Goal: Navigation & Orientation: Find specific page/section

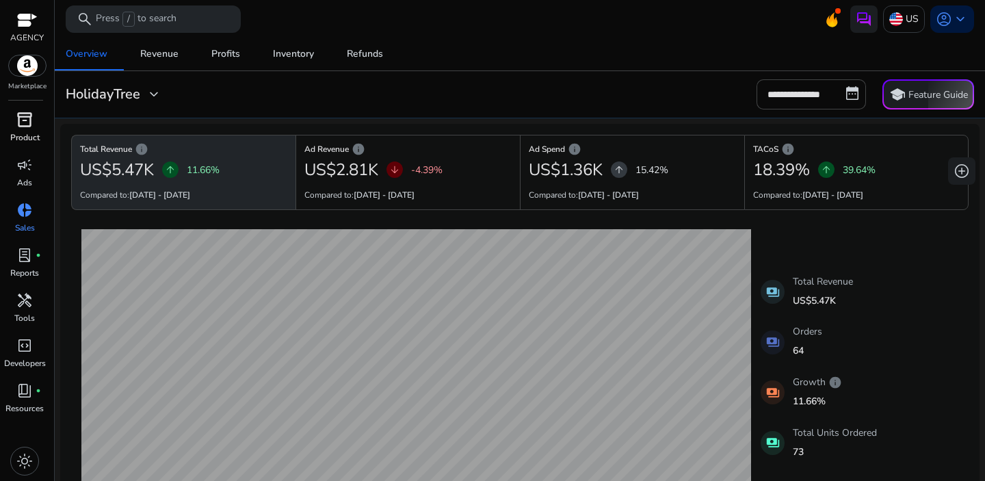
click at [36, 126] on div "inventory_2" at bounding box center [24, 120] width 38 height 22
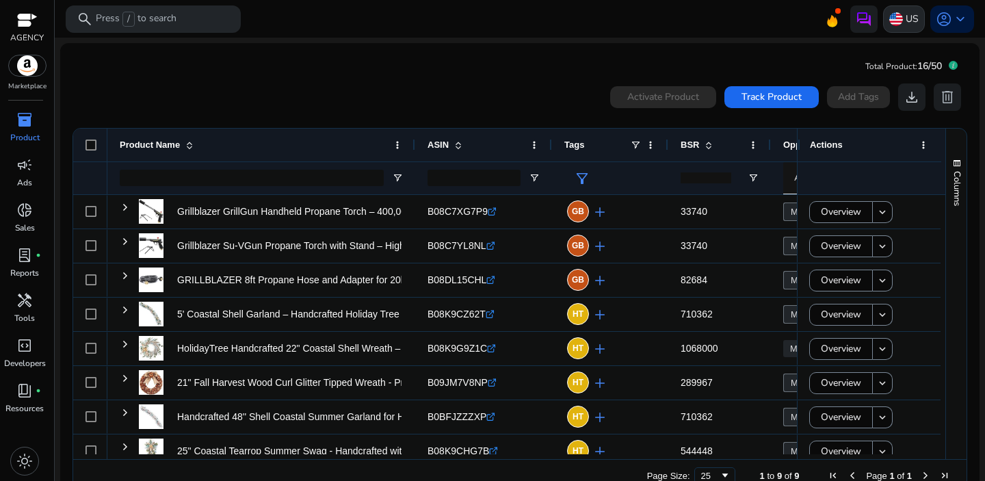
click at [906, 17] on p "US" at bounding box center [912, 19] width 13 height 24
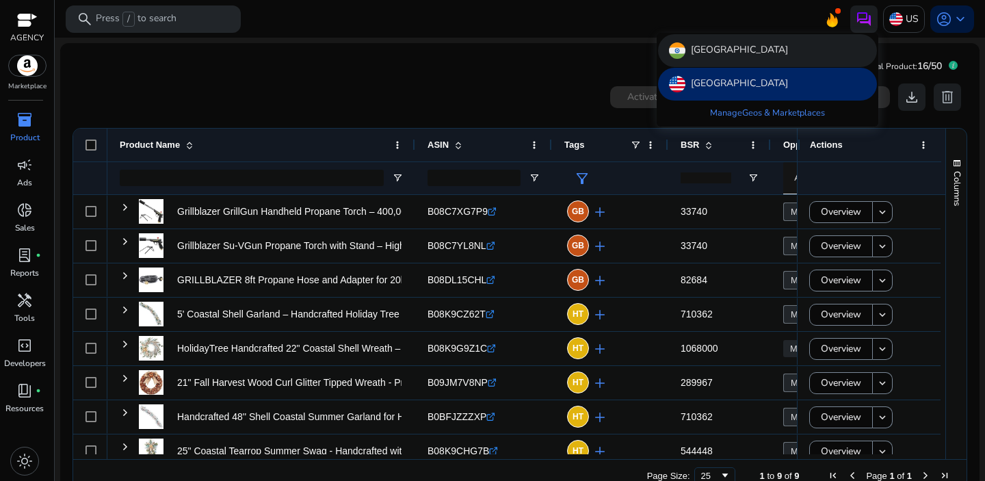
click at [697, 61] on div "[GEOGRAPHIC_DATA]" at bounding box center [767, 50] width 219 height 33
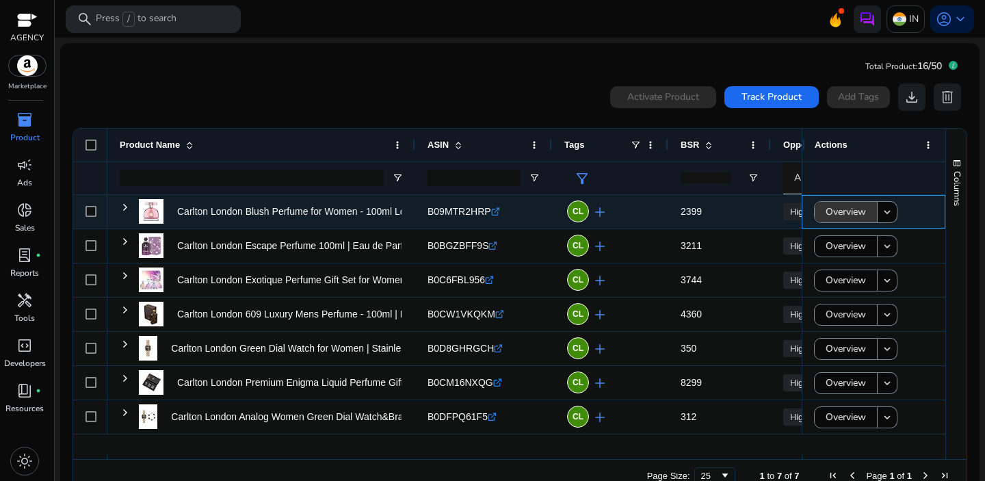
click at [826, 214] on span "Overview" at bounding box center [846, 212] width 40 height 28
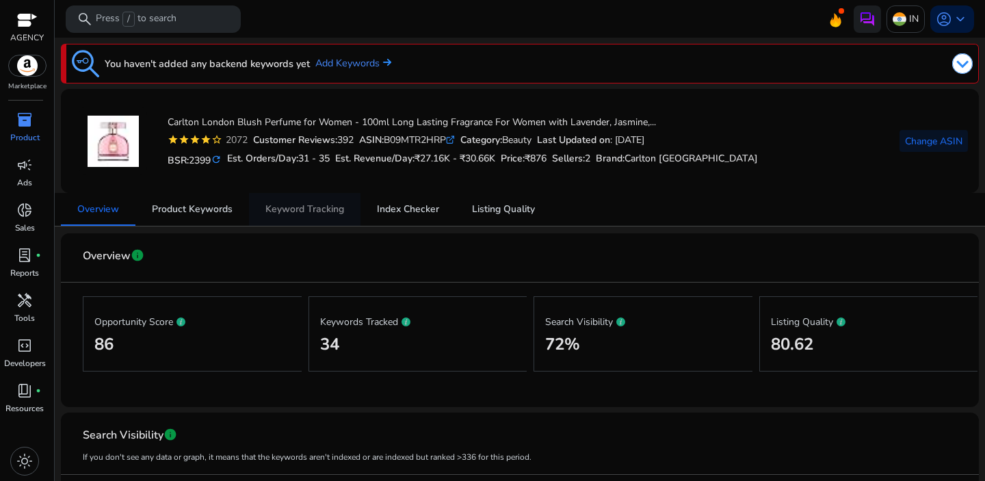
click at [307, 211] on span "Keyword Tracking" at bounding box center [304, 210] width 79 height 10
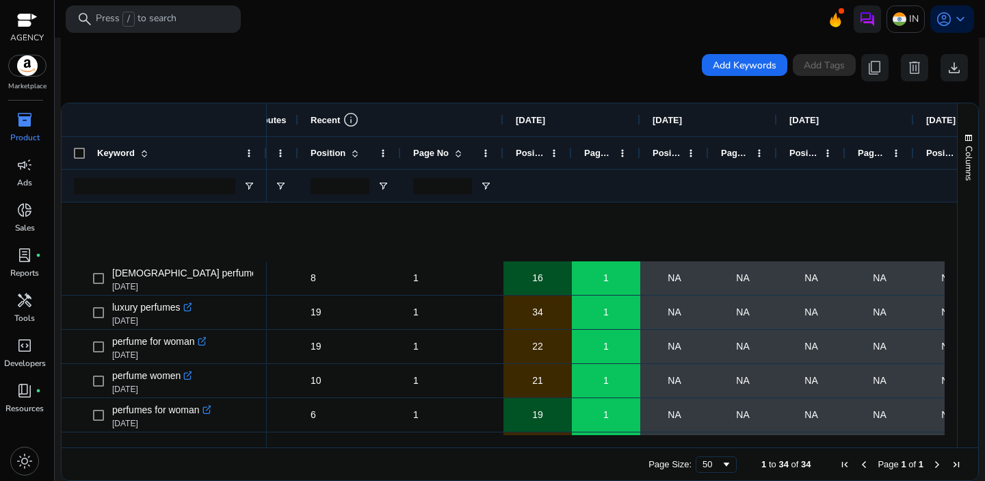
scroll to position [802, 0]
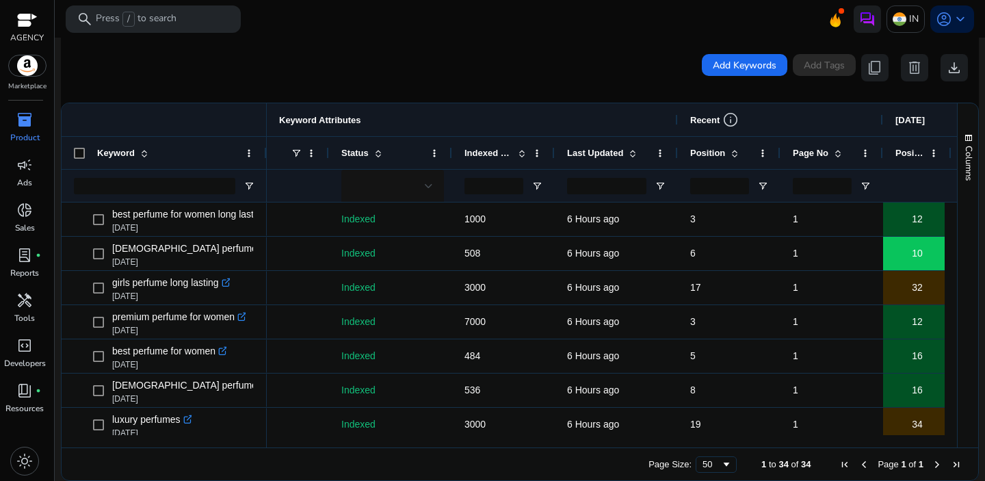
click at [525, 154] on span at bounding box center [522, 153] width 11 height 11
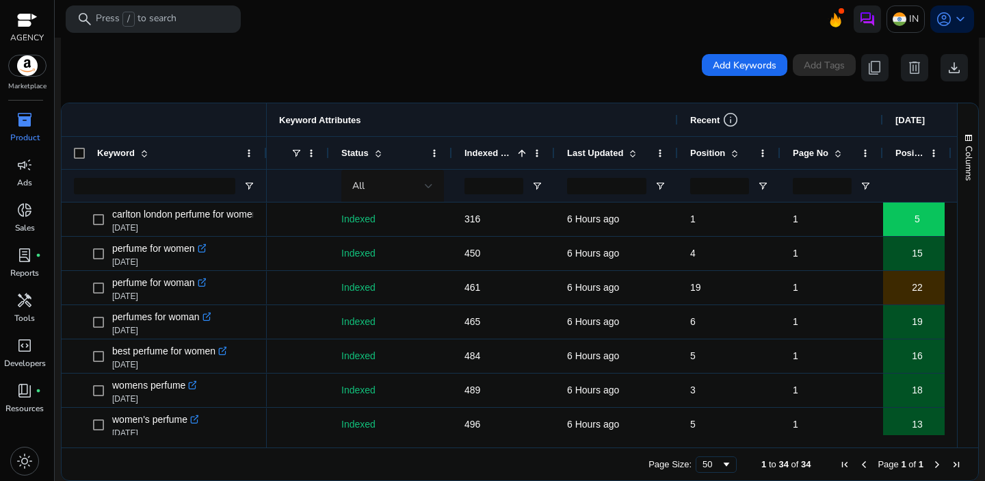
click at [525, 154] on span at bounding box center [522, 153] width 11 height 11
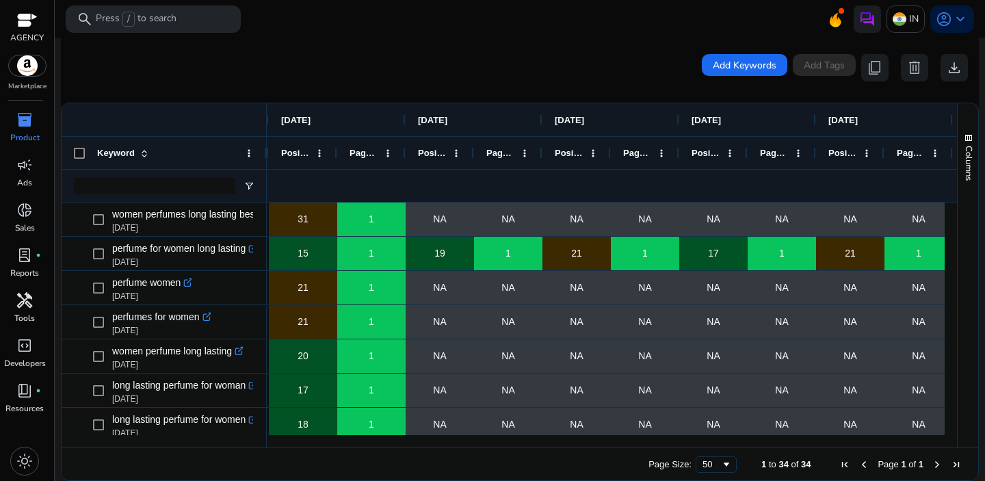
click at [25, 311] on div "handyman" at bounding box center [24, 300] width 38 height 22
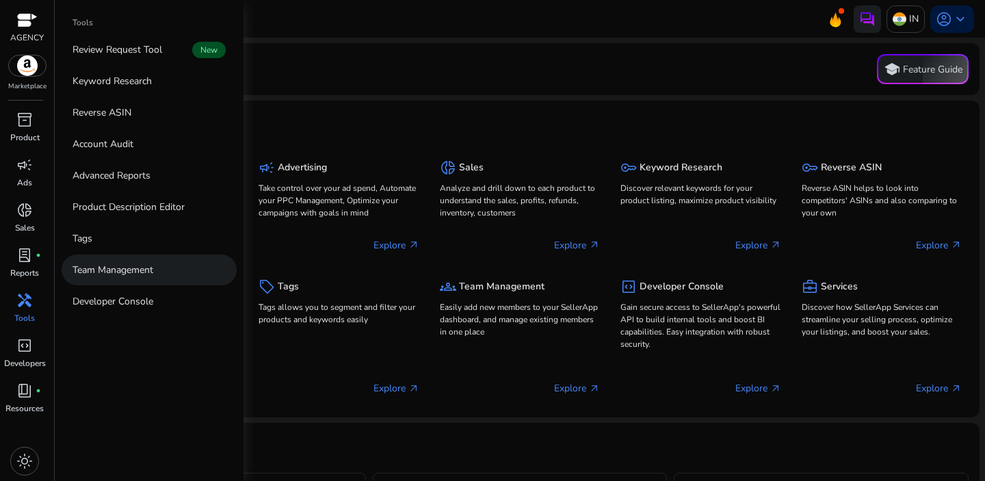
click at [96, 270] on p "Team Management" at bounding box center [113, 270] width 81 height 14
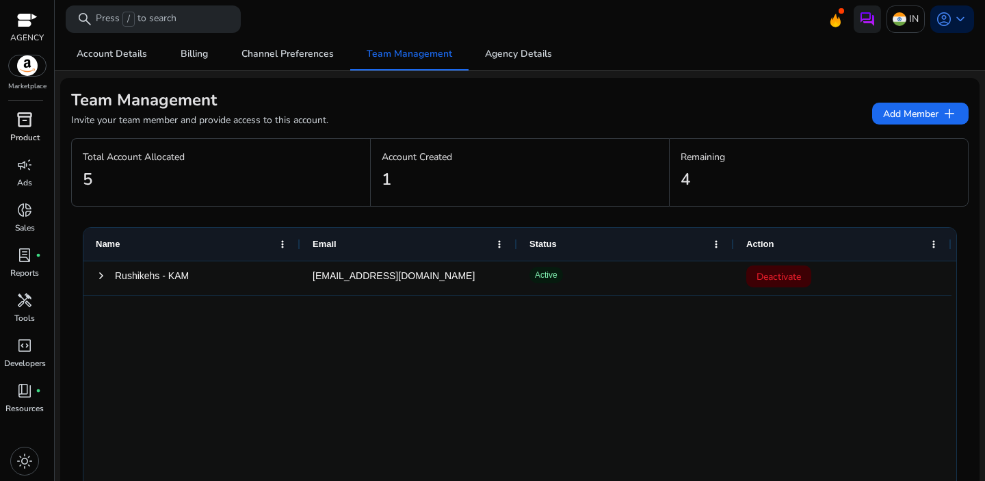
click at [17, 127] on span "inventory_2" at bounding box center [24, 120] width 16 height 16
